Goal: Task Accomplishment & Management: Manage account settings

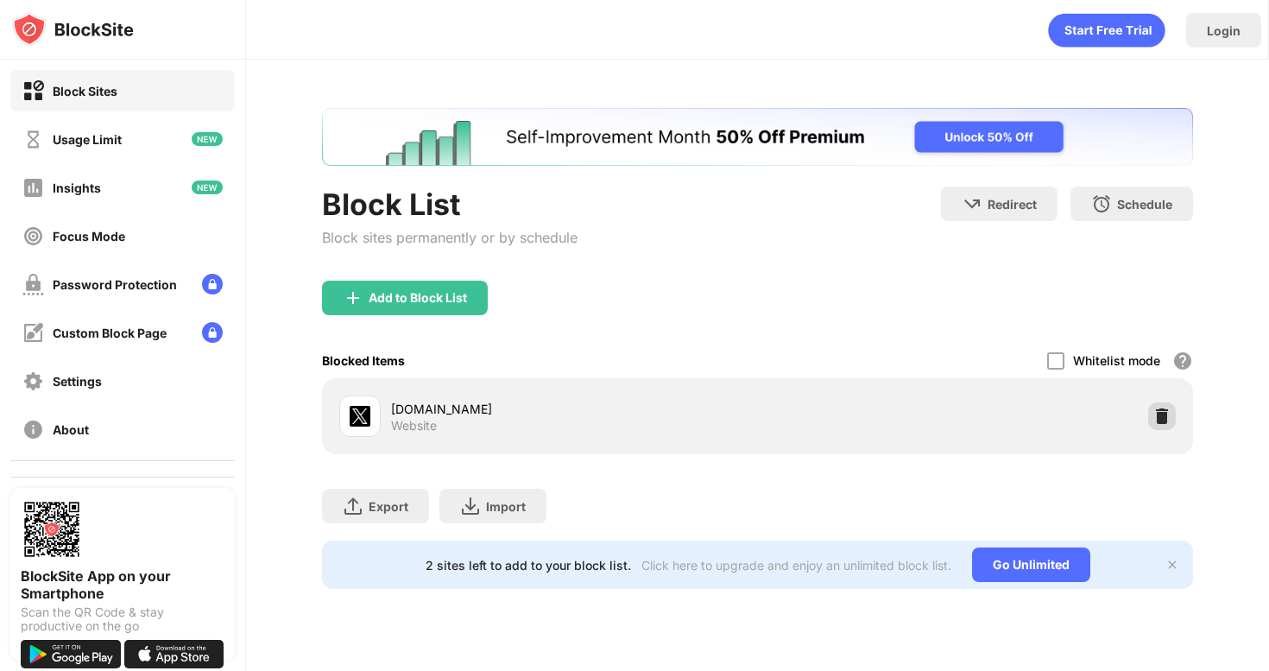
click at [1162, 409] on img at bounding box center [1162, 416] width 17 height 17
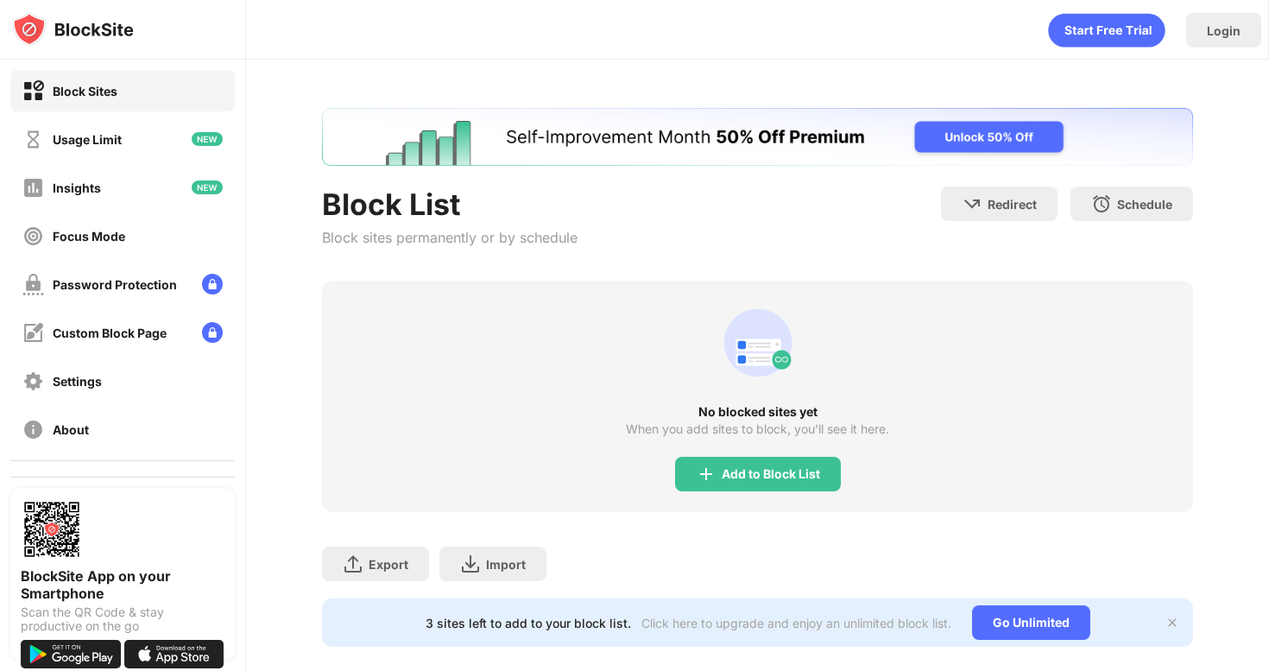
click at [1162, 458] on div "No blocked sites yet When you add sites to block, you’ll see it here. Add to Bl…" at bounding box center [757, 396] width 871 height 231
